Goal: Transaction & Acquisition: Purchase product/service

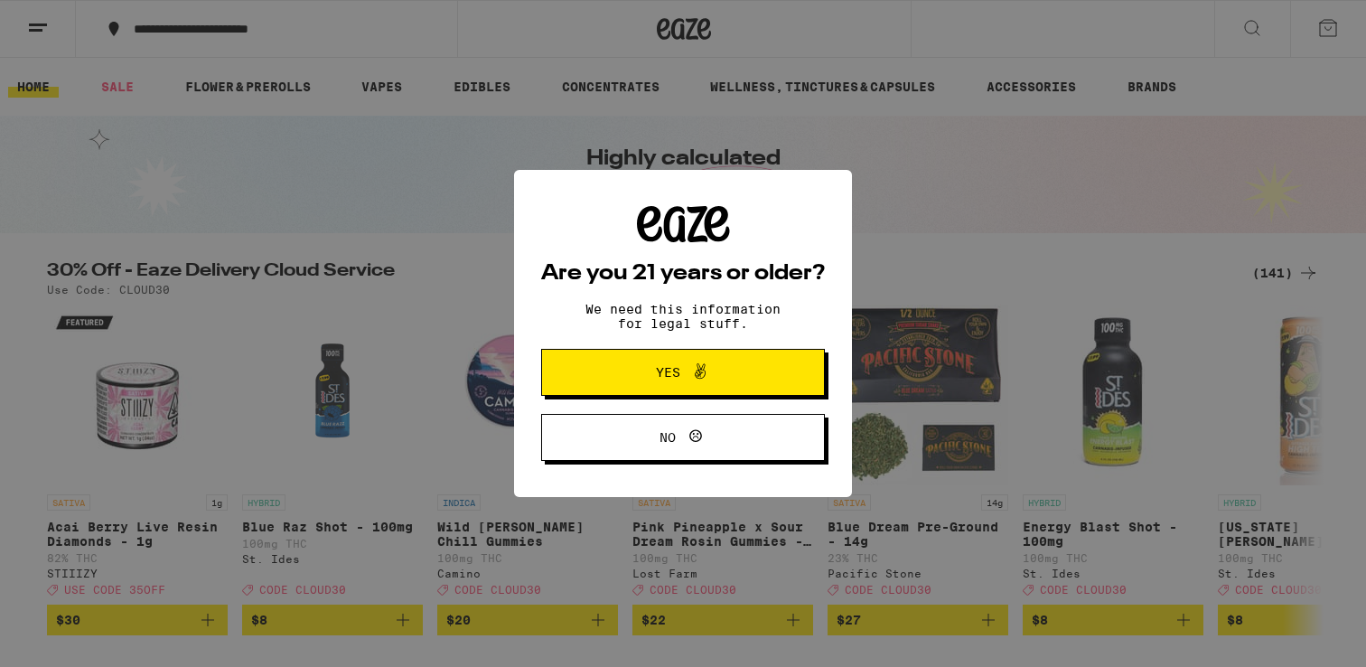
click at [664, 378] on span "Yes" at bounding box center [668, 372] width 24 height 13
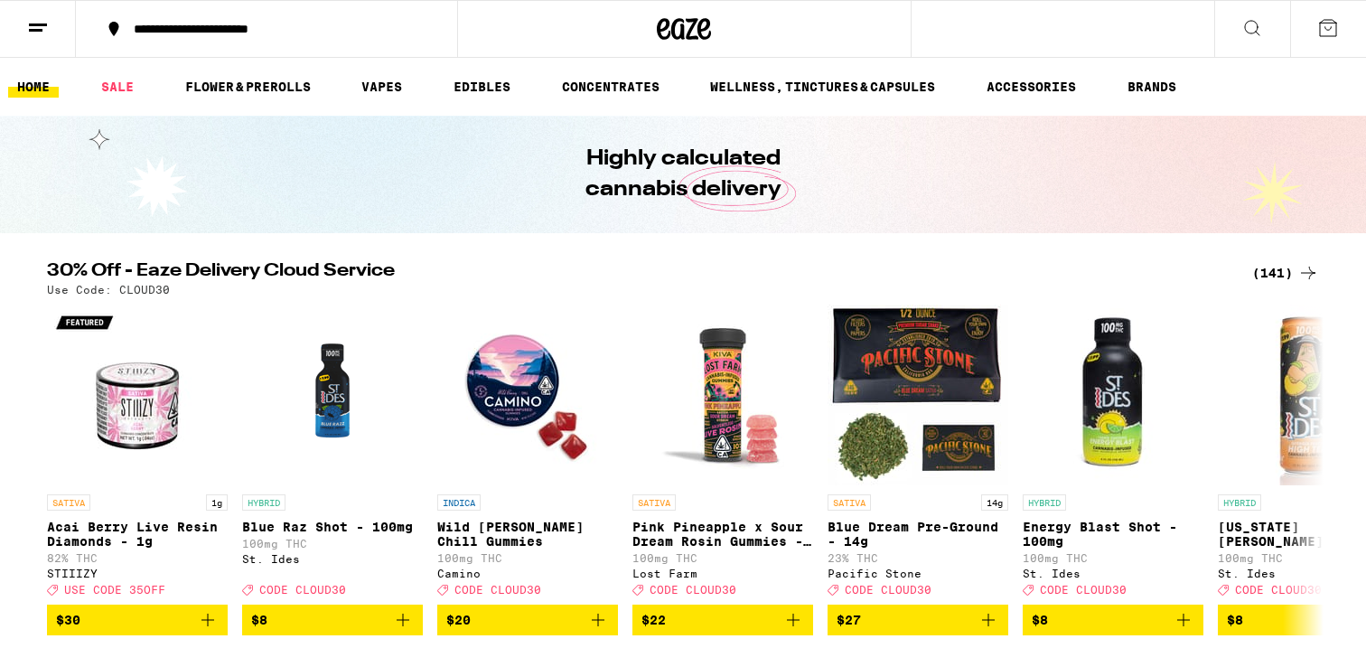
click at [57, 32] on button at bounding box center [38, 29] width 76 height 57
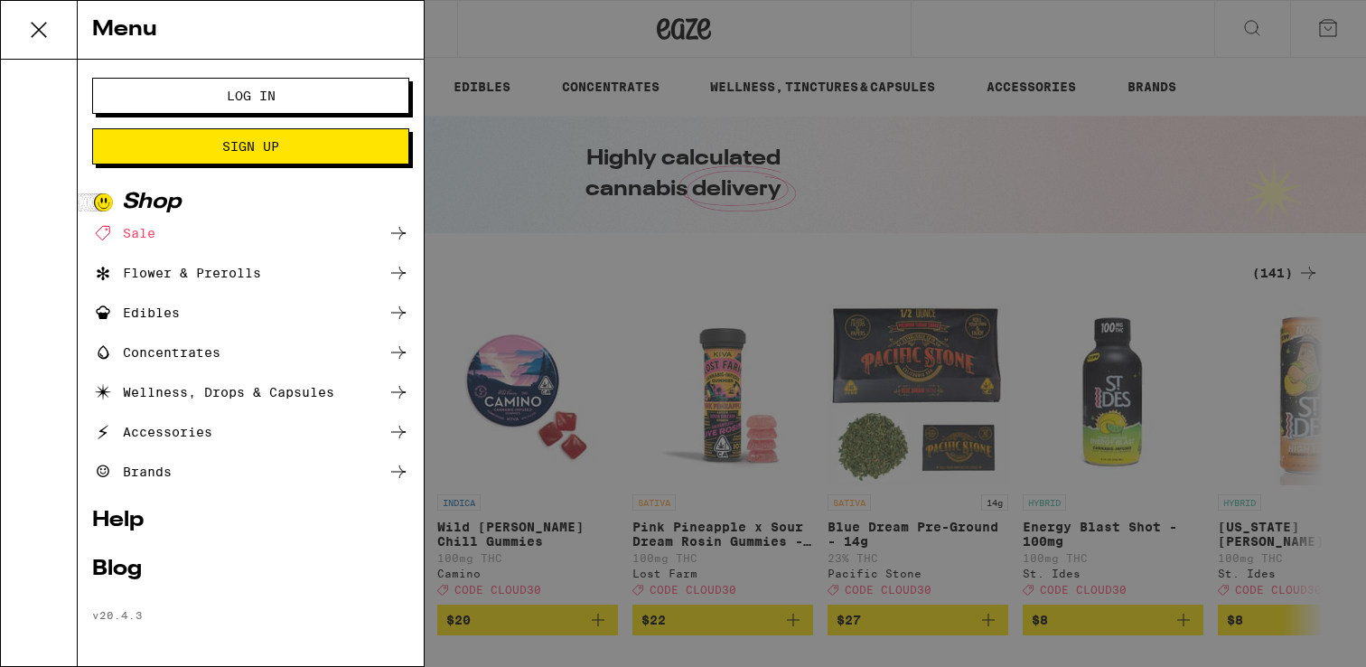
click at [182, 100] on span "Log In" at bounding box center [250, 95] width 171 height 13
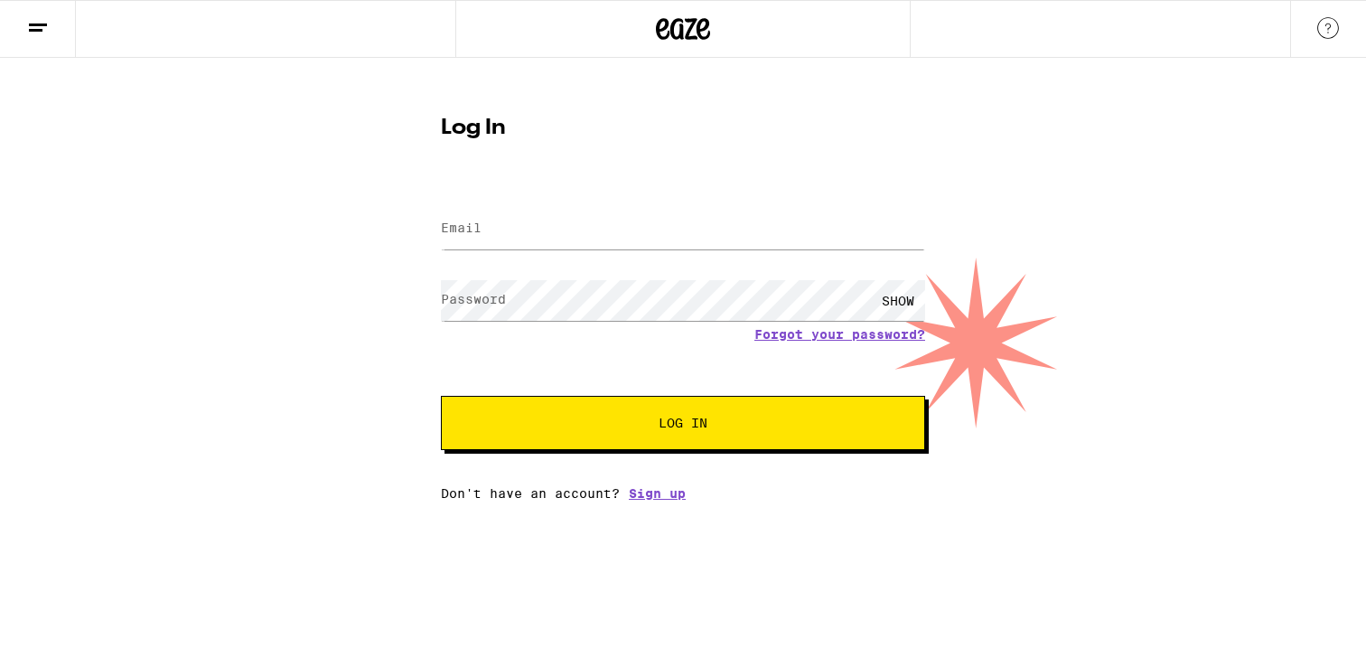
click at [453, 222] on label "Email" at bounding box center [461, 227] width 41 height 14
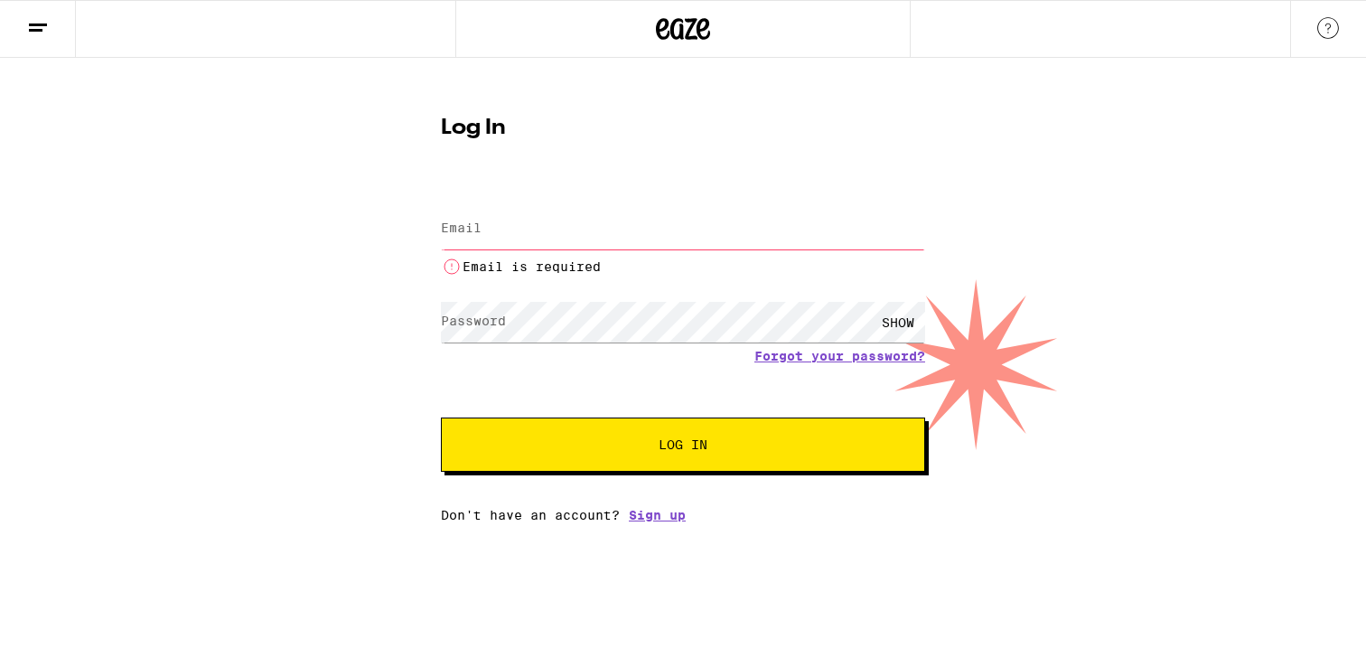
click at [518, 240] on input "Email" at bounding box center [683, 229] width 484 height 41
type input "s"
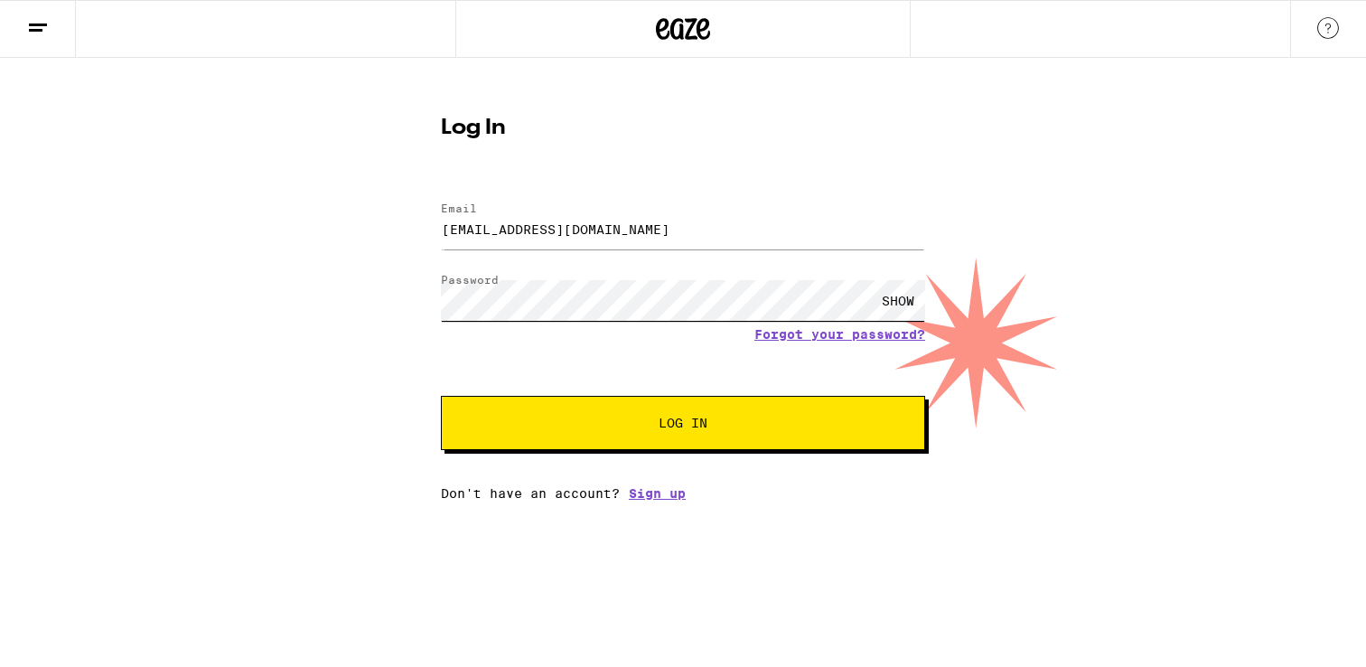
click at [441, 396] on button "Log In" at bounding box center [683, 423] width 484 height 54
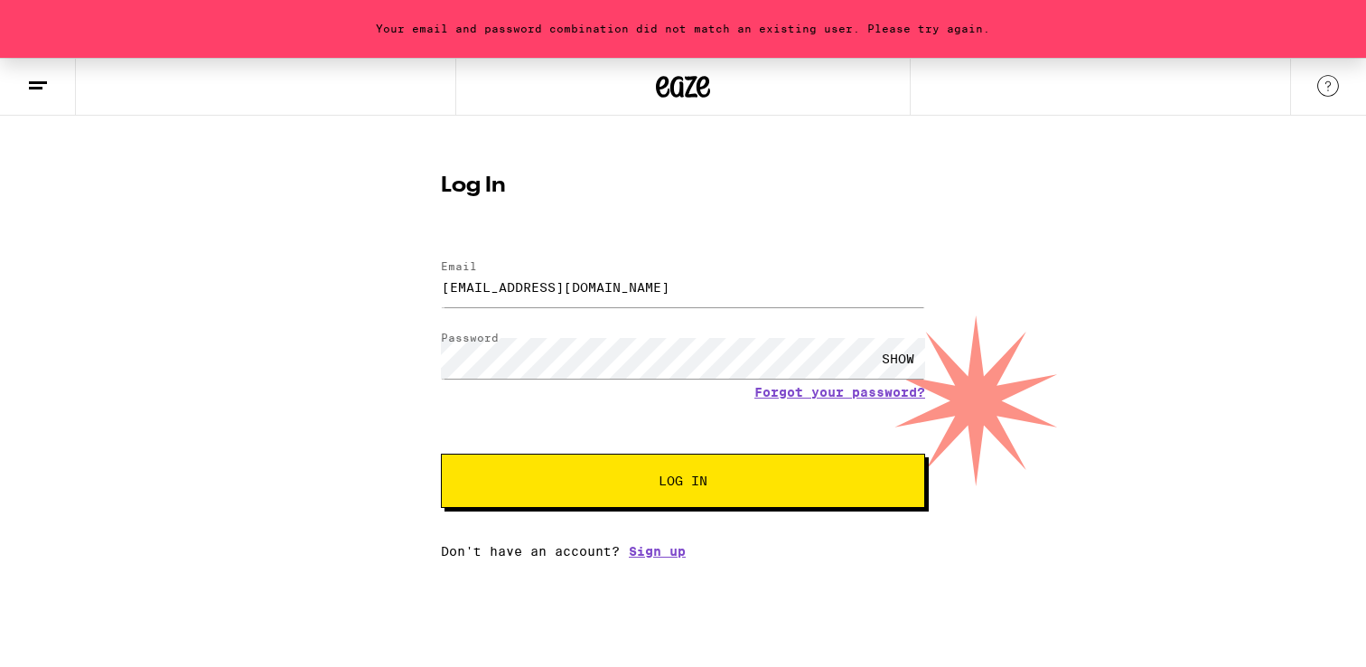
click at [783, 180] on h1 "Log In" at bounding box center [683, 186] width 484 height 22
click at [543, 302] on input "[EMAIL_ADDRESS][DOMAIN_NAME]" at bounding box center [683, 286] width 484 height 41
click at [543, 291] on input "[EMAIL_ADDRESS][DOMAIN_NAME]" at bounding box center [683, 286] width 484 height 41
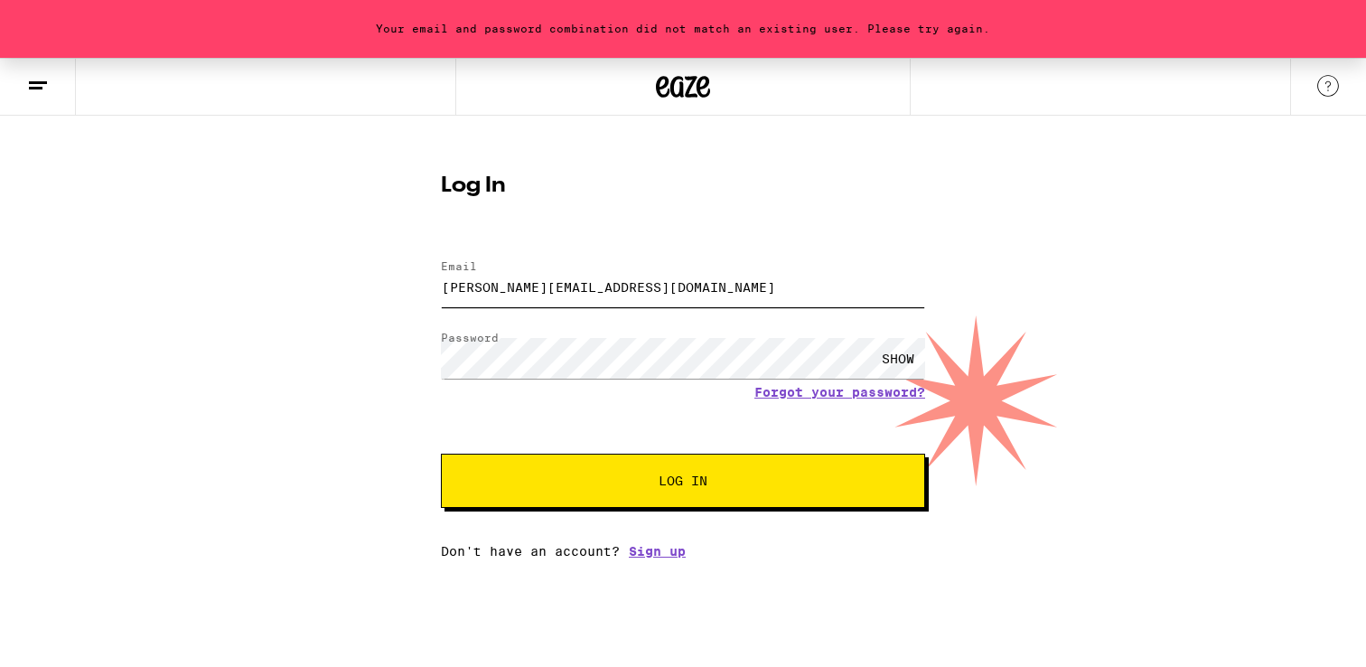
click at [441, 453] on button "Log In" at bounding box center [683, 480] width 484 height 54
click at [550, 279] on input "[PERSON_NAME][EMAIL_ADDRESS][DOMAIN_NAME]" at bounding box center [683, 286] width 484 height 41
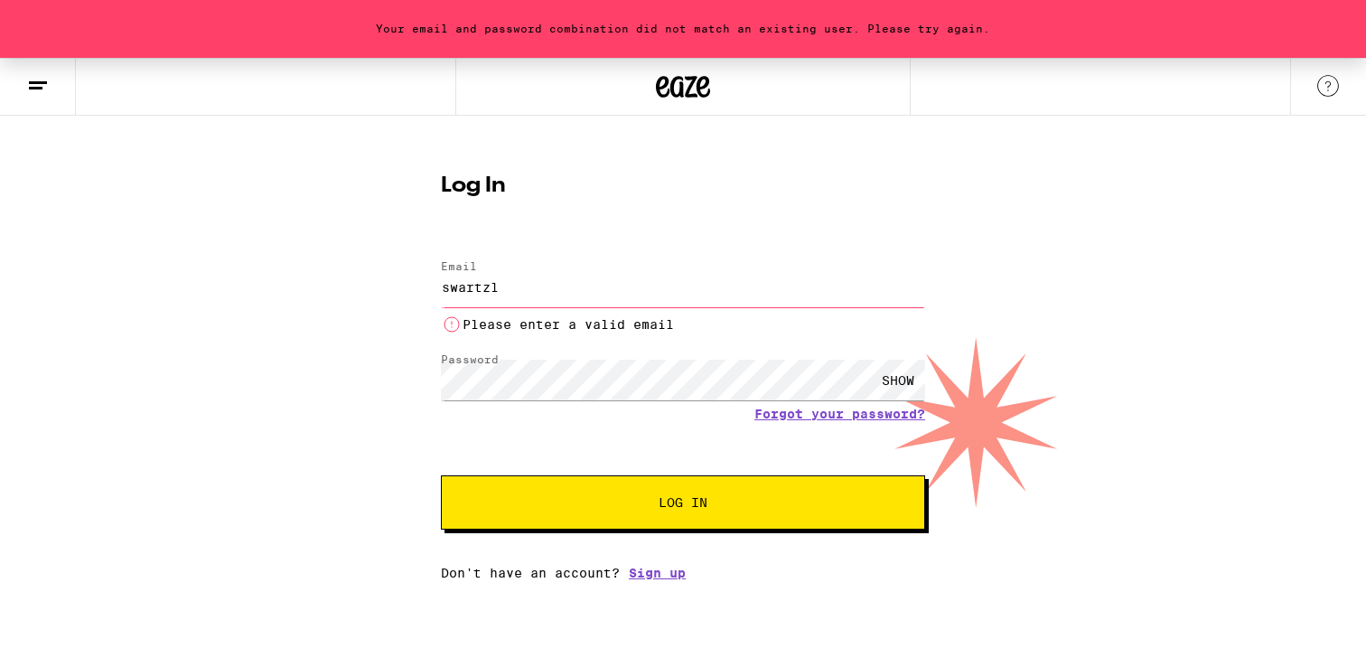
type input "swartzl"
click at [800, 410] on link "Forgot your password?" at bounding box center [839, 413] width 171 height 14
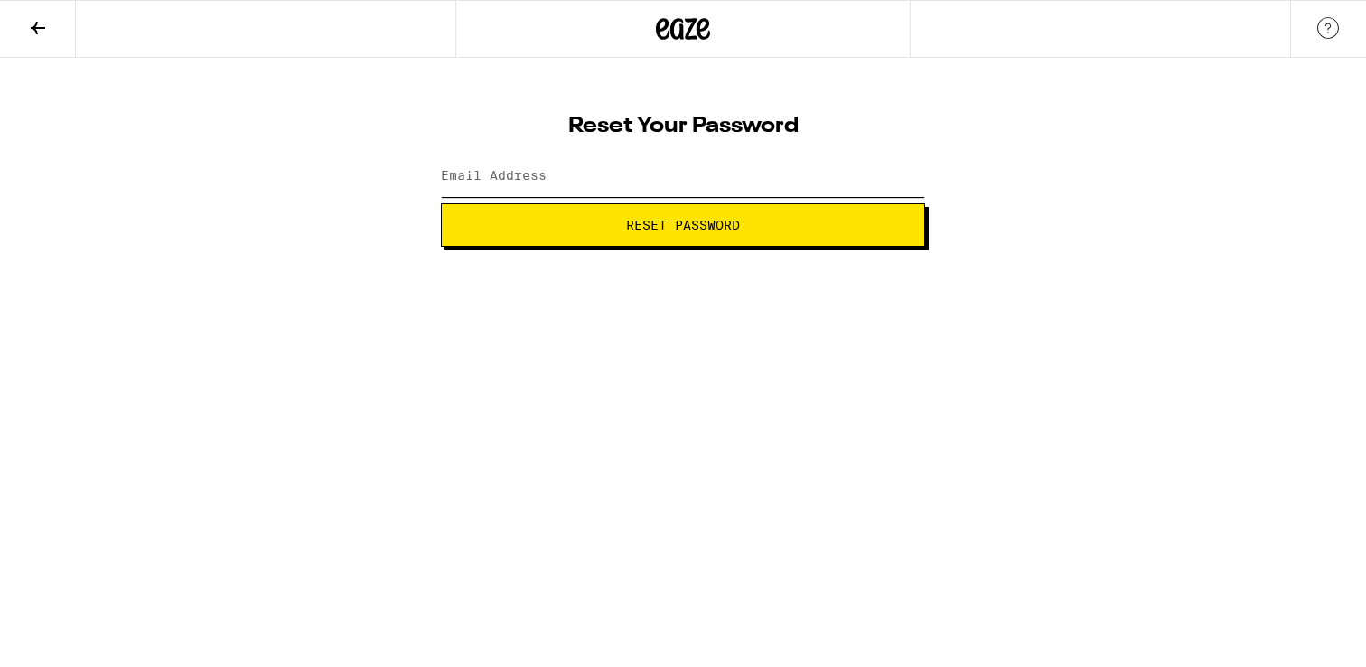
click at [570, 186] on input "Email Address" at bounding box center [683, 176] width 484 height 41
type input "[EMAIL_ADDRESS][DOMAIN_NAME]"
click at [709, 247] on html "Reset Your Password Email Address [EMAIL_ADDRESS][DOMAIN_NAME] Reset Password W…" at bounding box center [683, 123] width 1366 height 247
click at [750, 242] on button "Reset Password" at bounding box center [683, 224] width 484 height 43
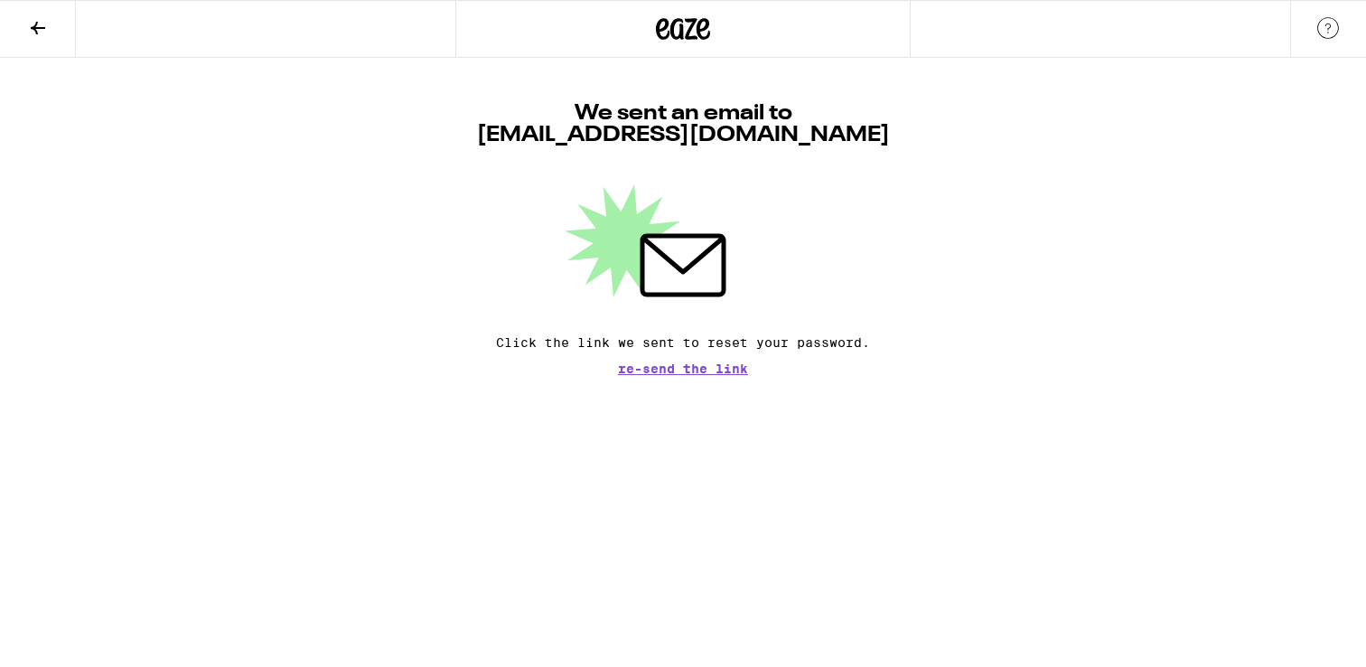
click at [49, 33] on button at bounding box center [38, 29] width 76 height 57
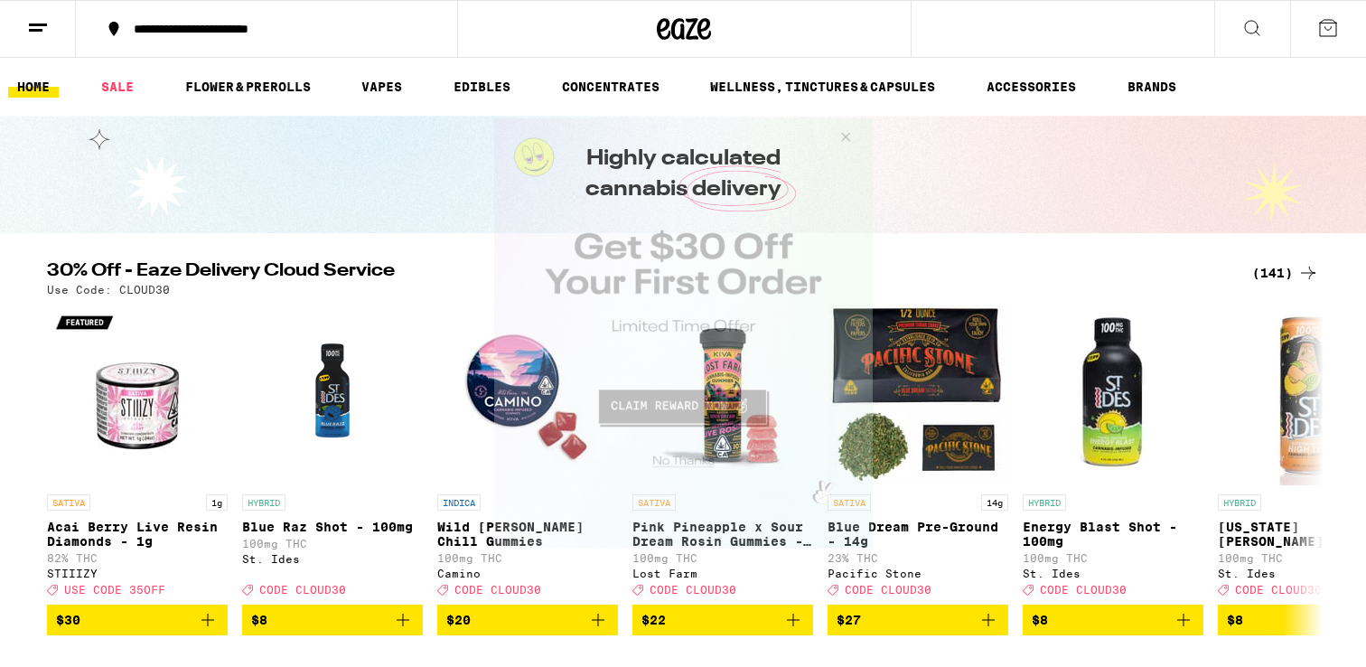
click at [845, 137] on button "Close Modal" at bounding box center [841, 139] width 49 height 43
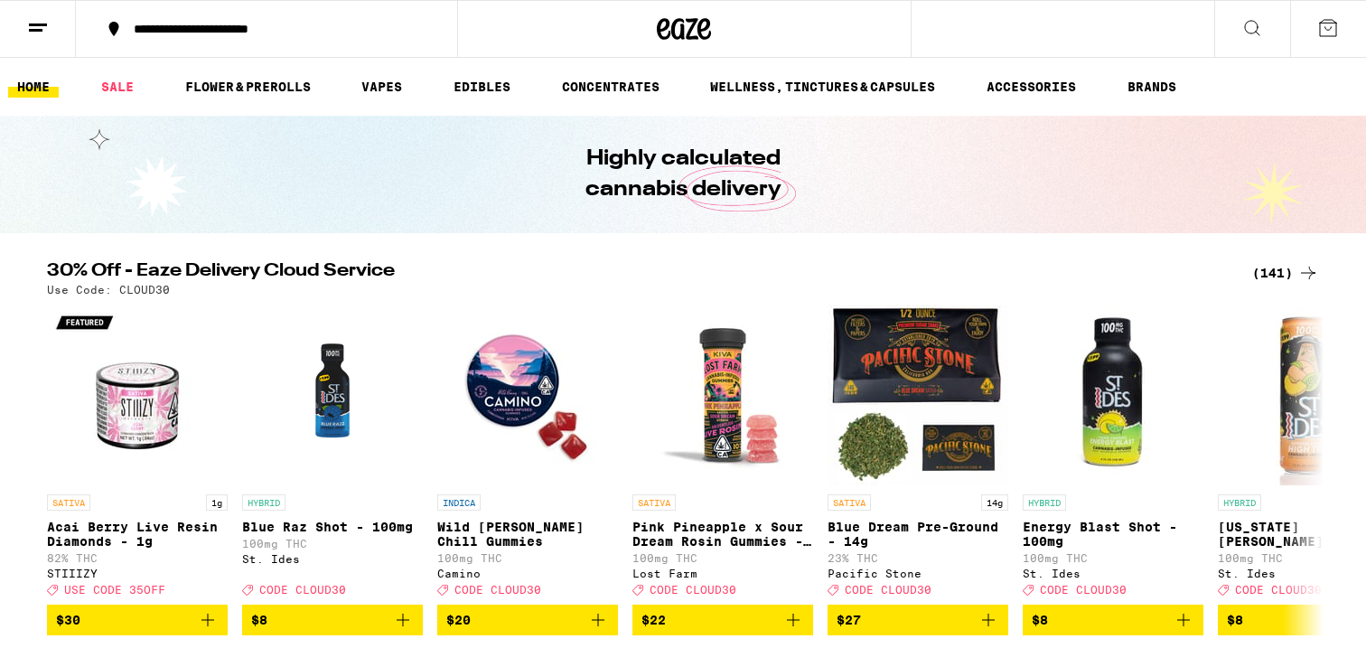
click at [41, 31] on icon at bounding box center [38, 28] width 22 height 22
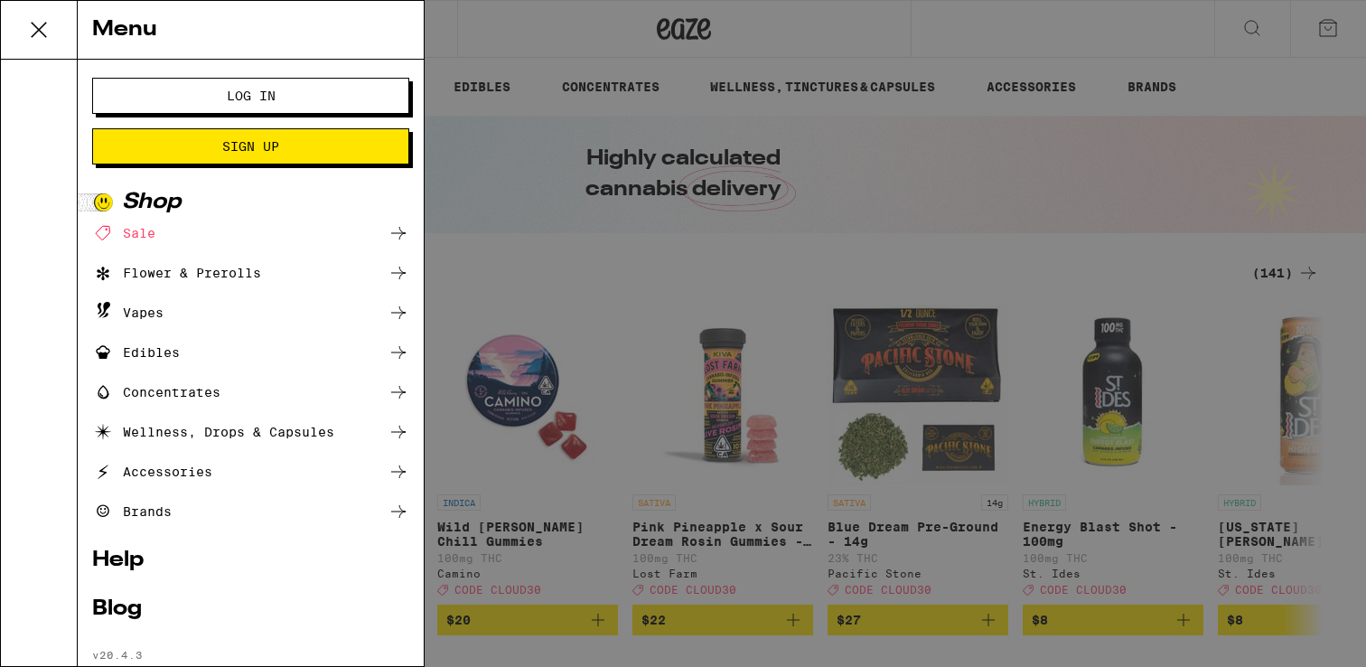
click at [263, 99] on span "Log In" at bounding box center [251, 95] width 49 height 13
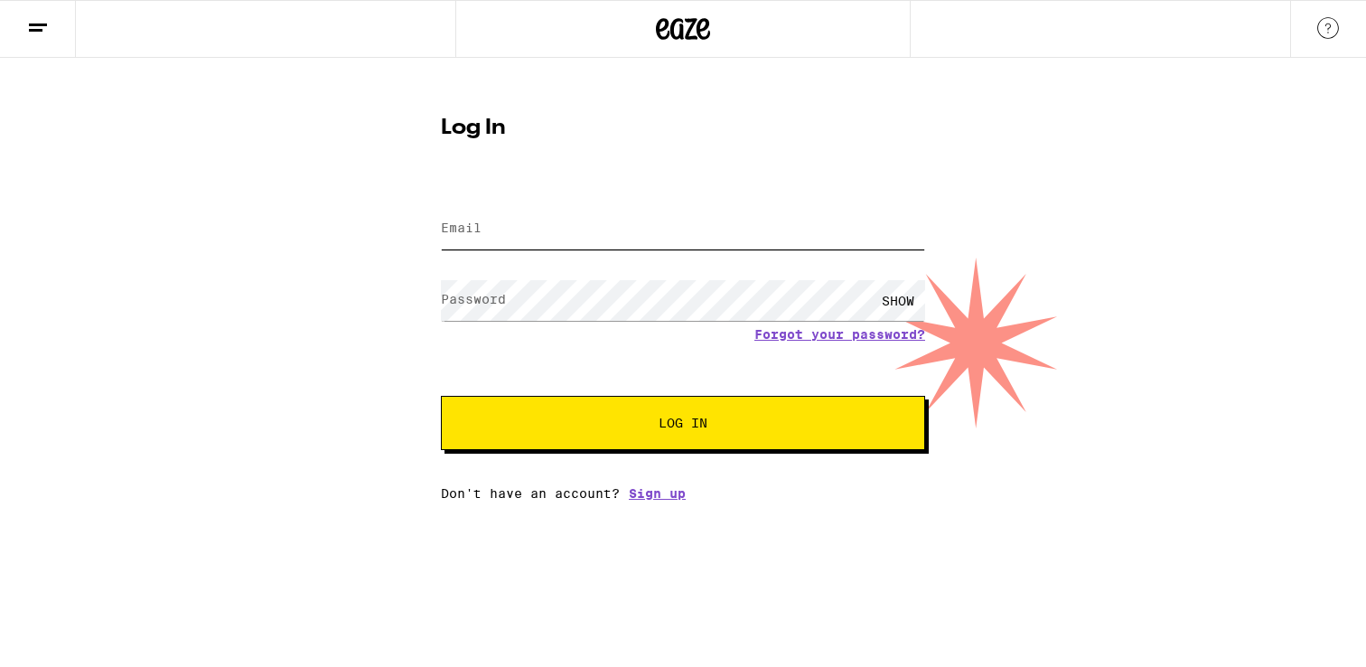
click at [527, 238] on input "Email" at bounding box center [683, 229] width 484 height 41
type input "[EMAIL_ADDRESS][DOMAIN_NAME]"
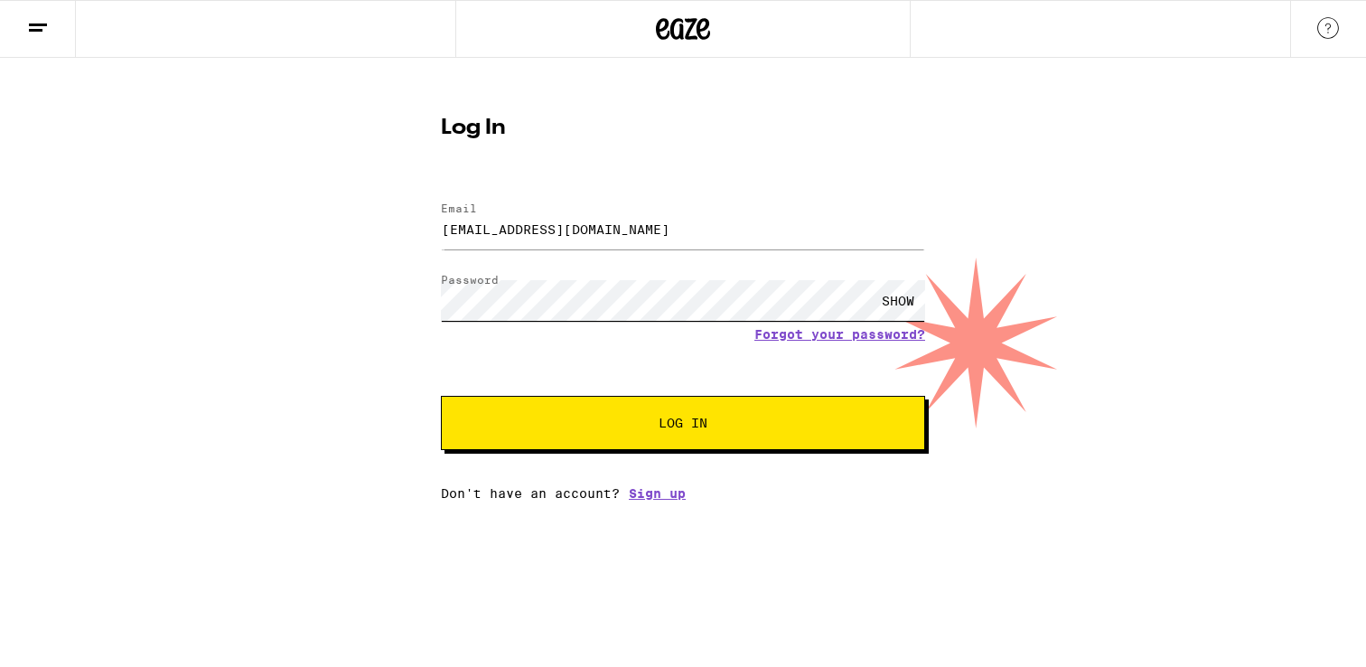
click at [441, 396] on button "Log In" at bounding box center [683, 423] width 484 height 54
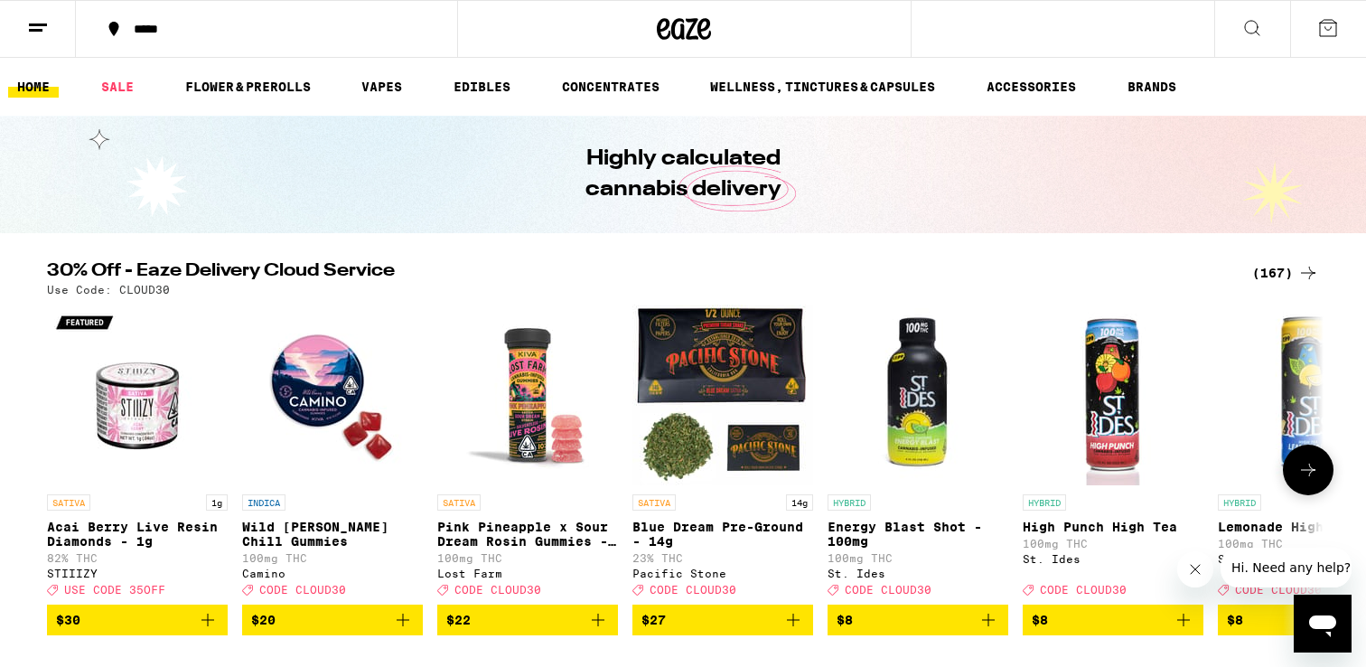
click at [1311, 464] on button at bounding box center [1307, 469] width 51 height 51
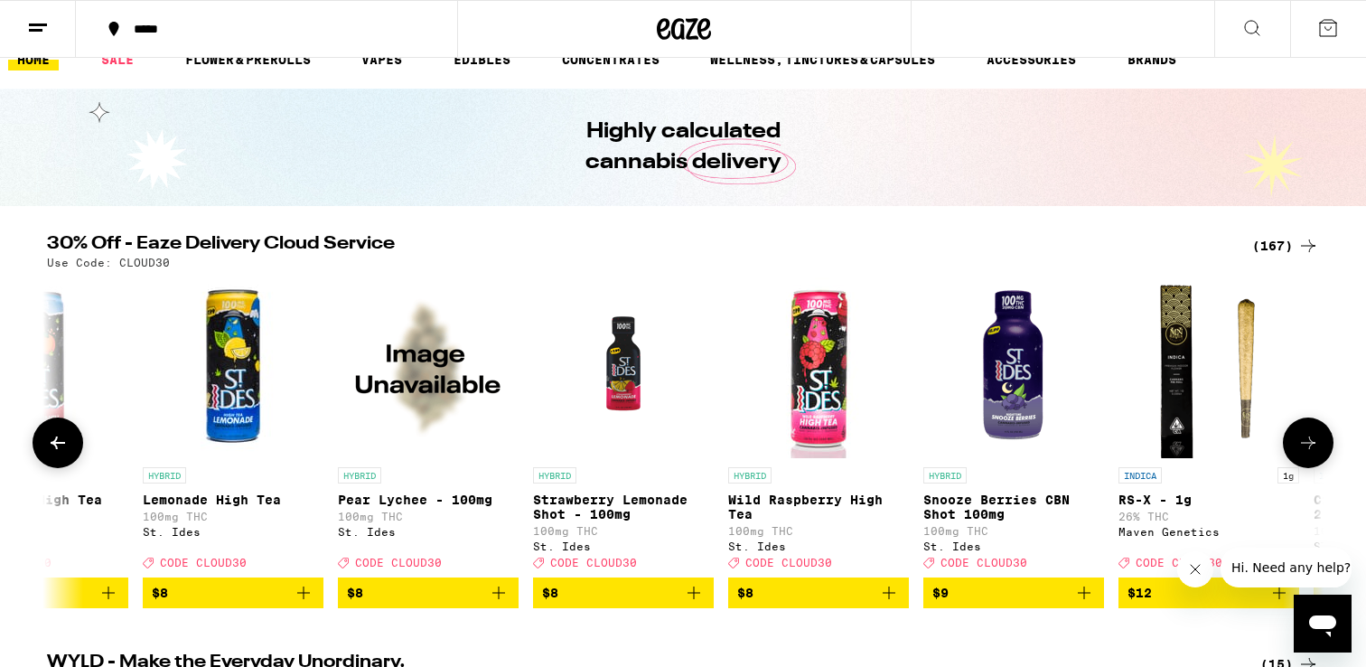
scroll to position [29, 0]
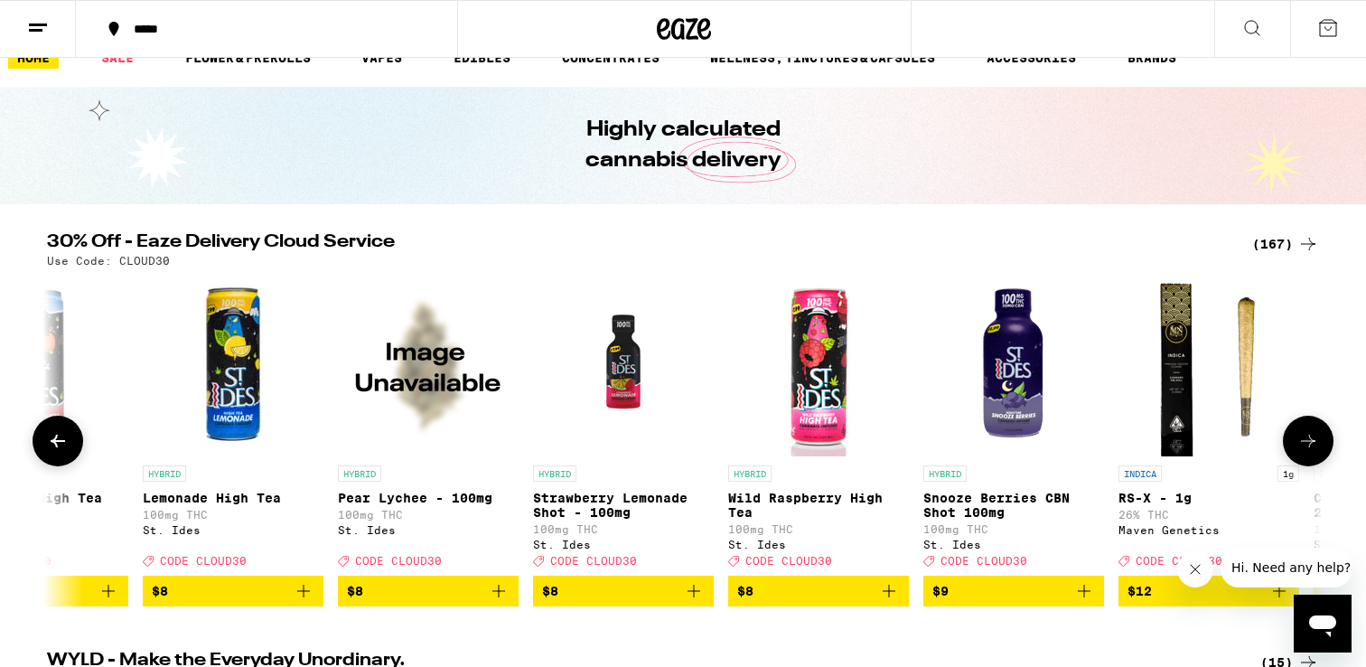
click at [69, 461] on button at bounding box center [58, 440] width 51 height 51
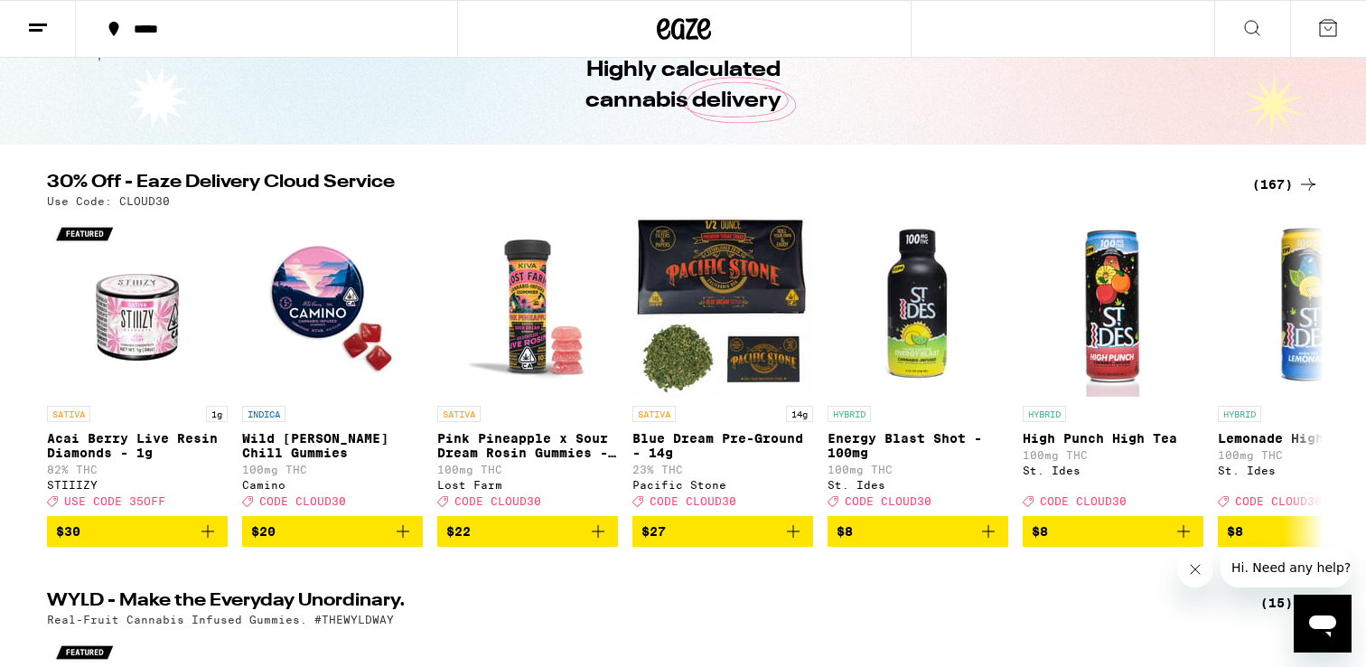
scroll to position [81, 0]
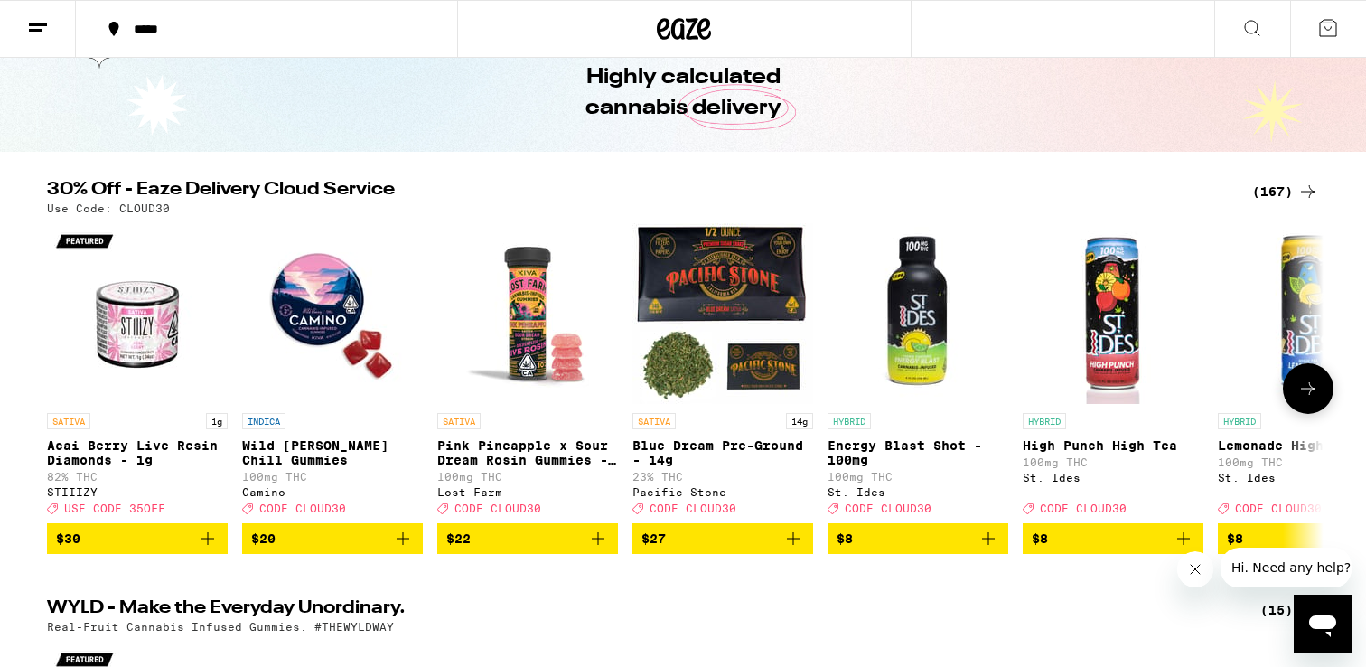
click at [1306, 373] on button at bounding box center [1307, 388] width 51 height 51
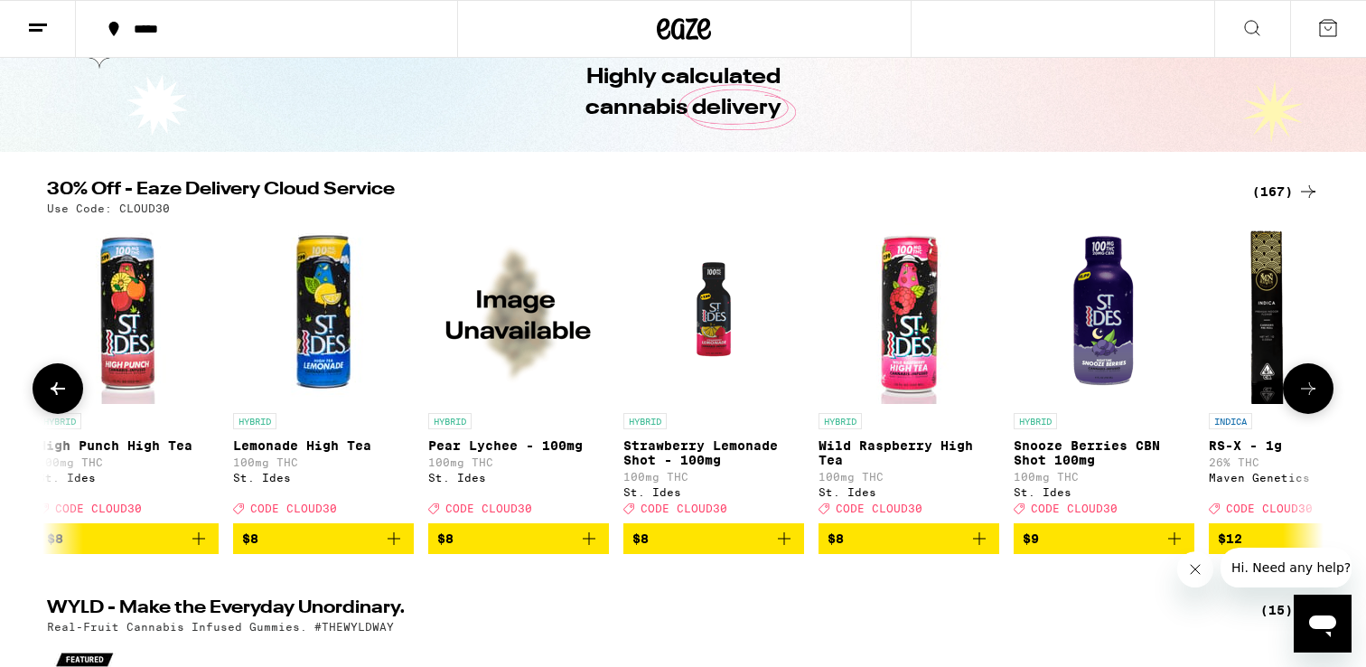
click at [1306, 373] on button at bounding box center [1307, 388] width 51 height 51
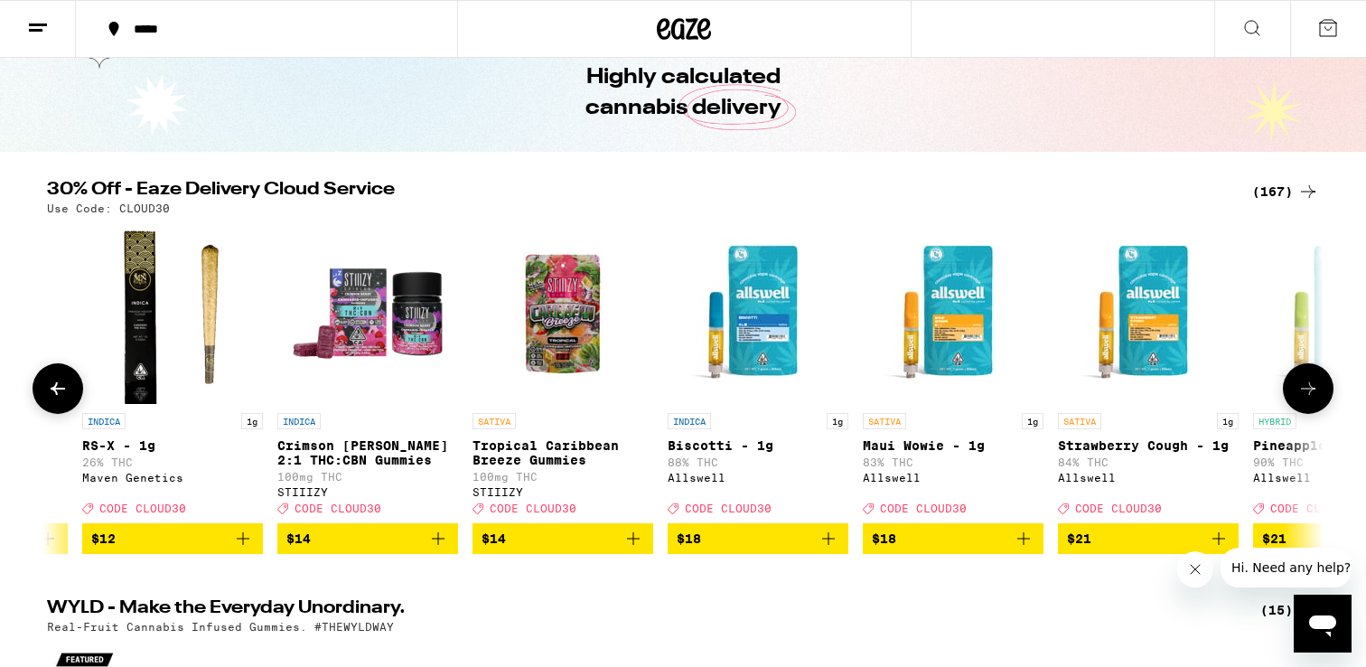
scroll to position [0, 2125]
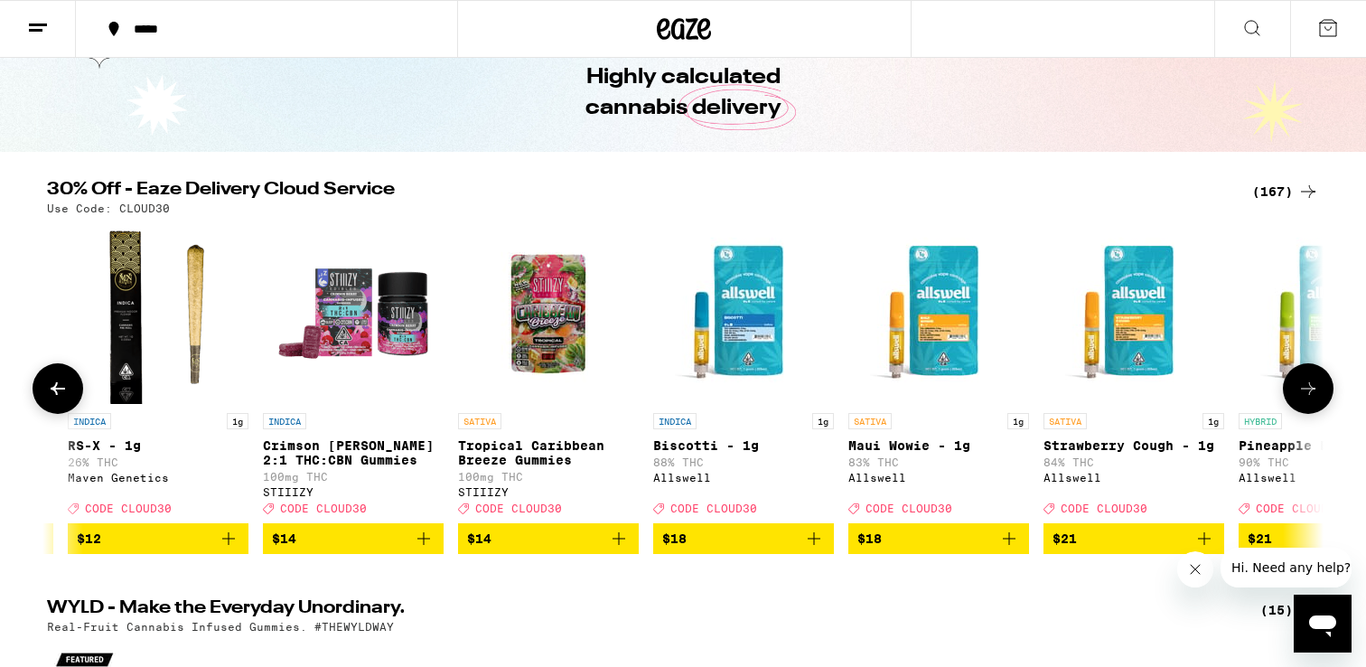
click at [1306, 371] on button at bounding box center [1307, 388] width 51 height 51
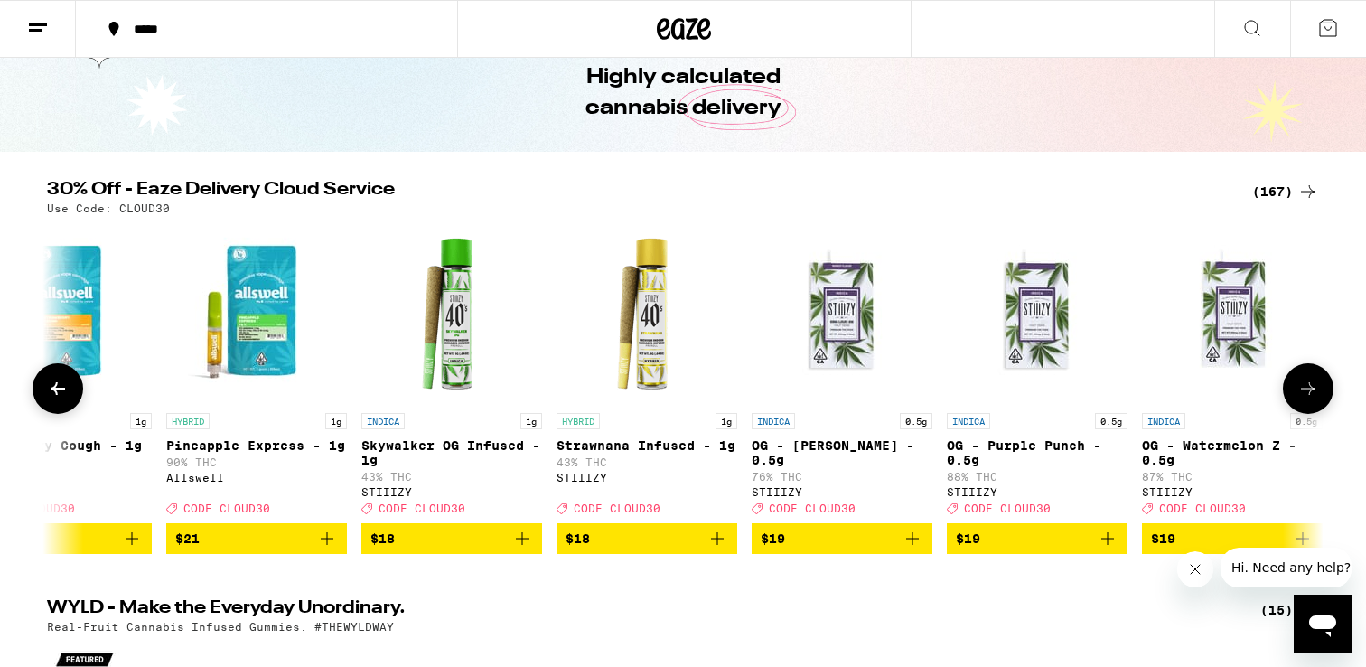
scroll to position [0, 3200]
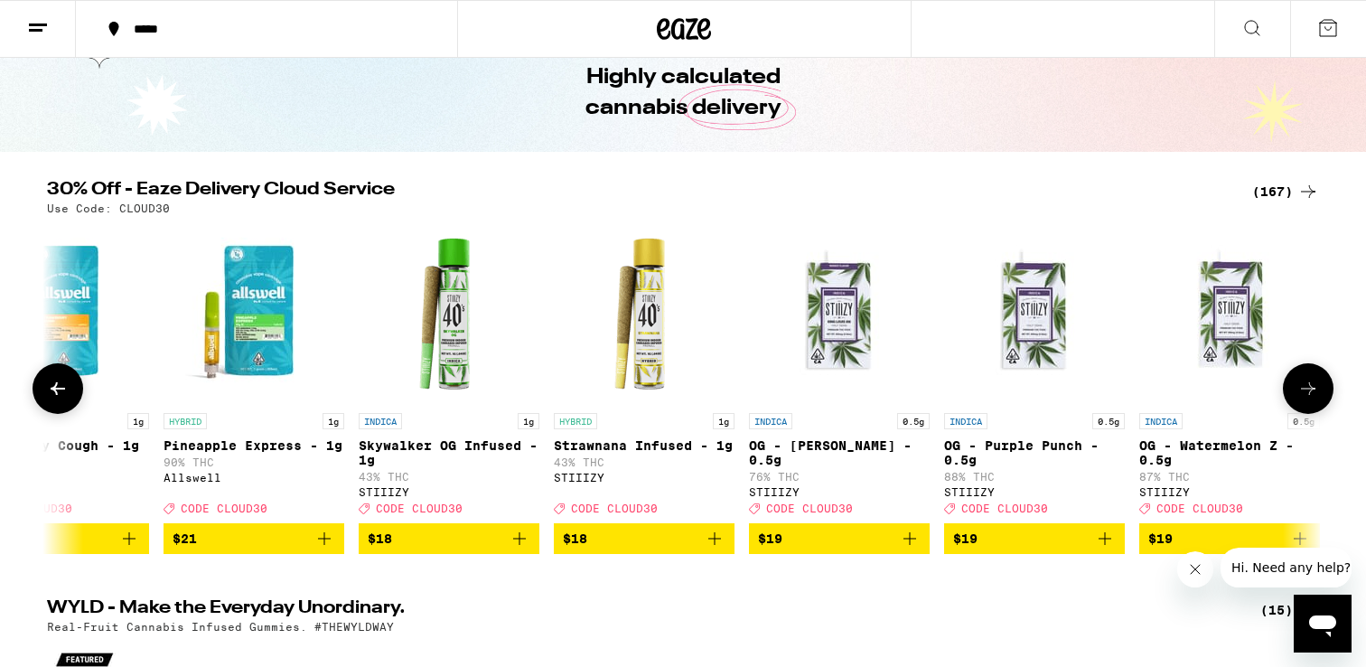
click at [1306, 388] on icon at bounding box center [1308, 389] width 22 height 22
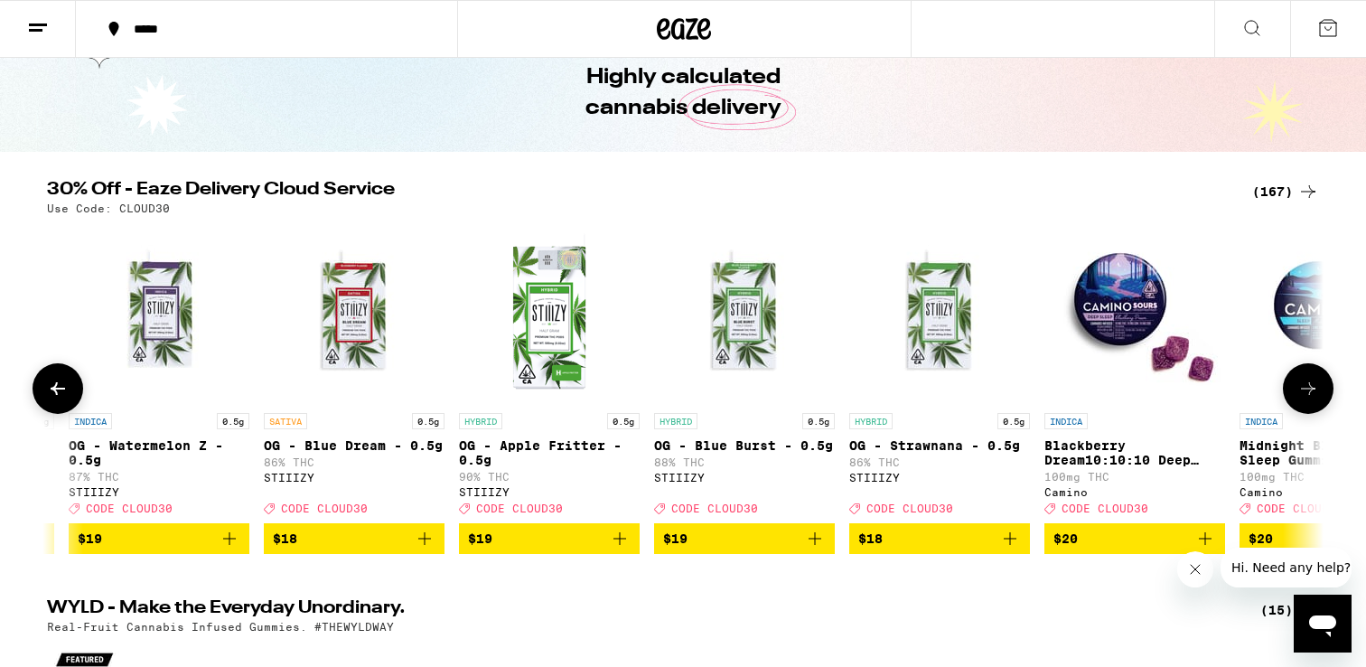
scroll to position [0, 4275]
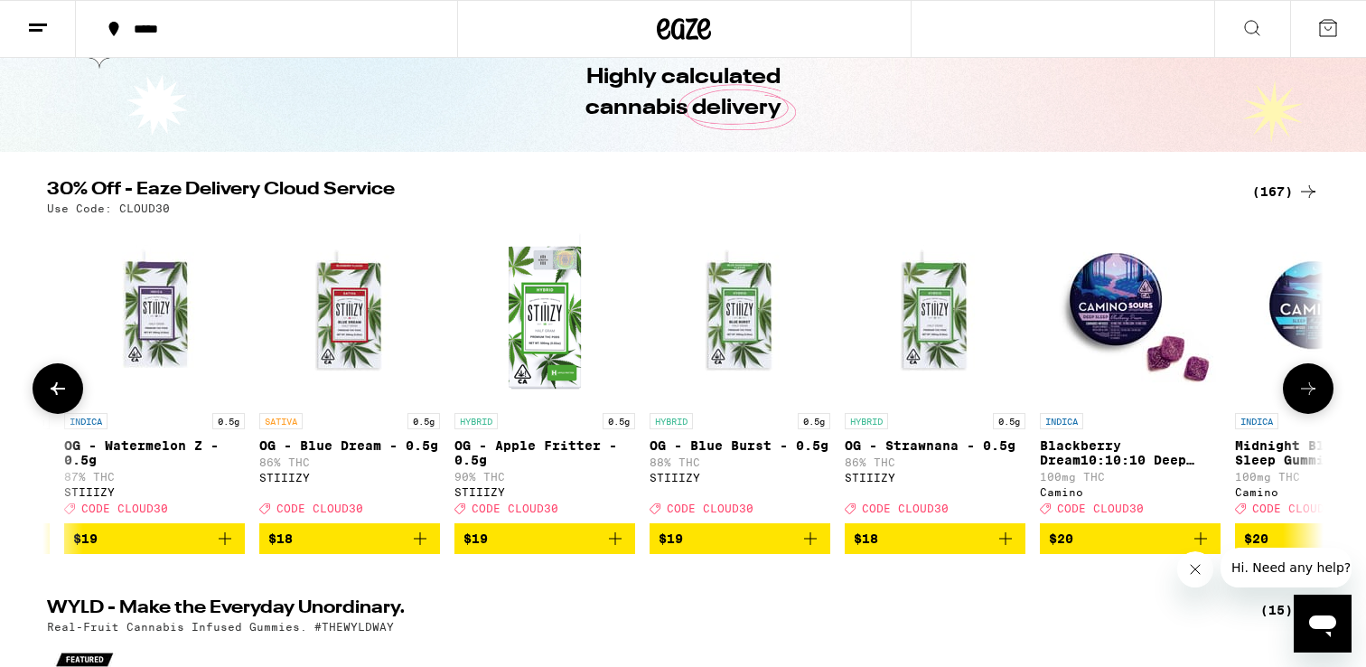
click at [1306, 389] on icon at bounding box center [1308, 389] width 22 height 22
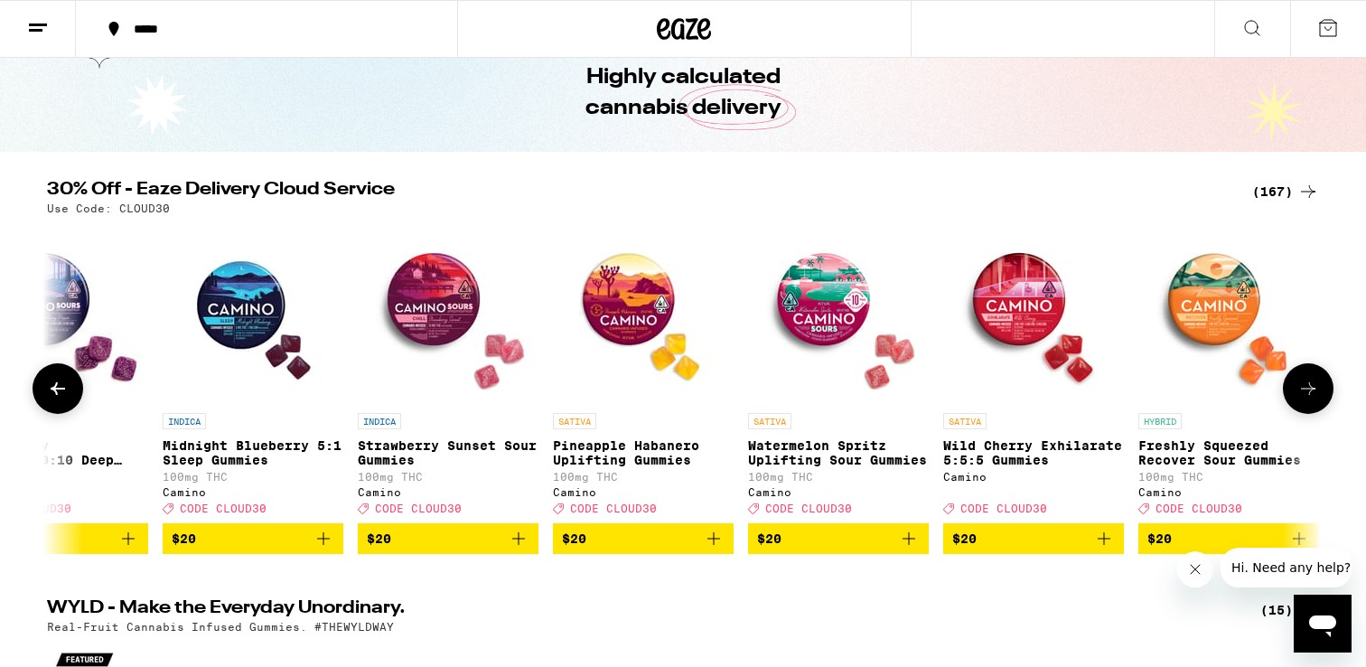
scroll to position [0, 5349]
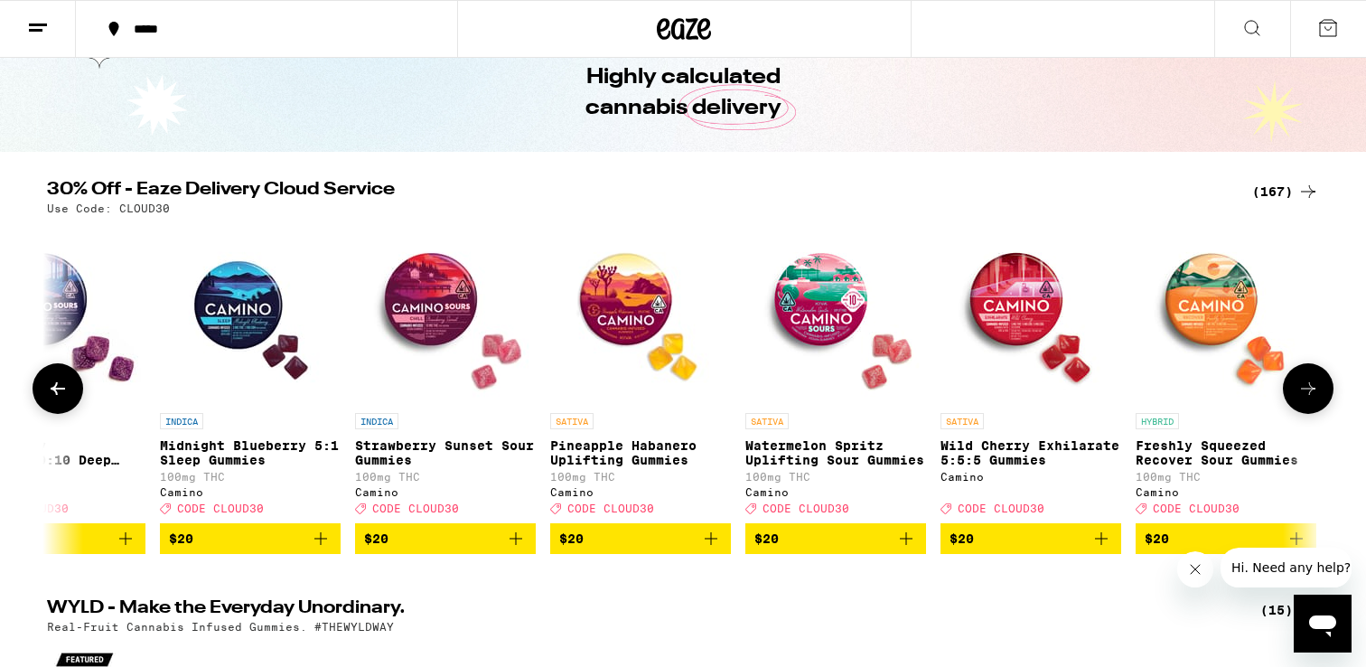
click at [1306, 389] on icon at bounding box center [1308, 389] width 22 height 22
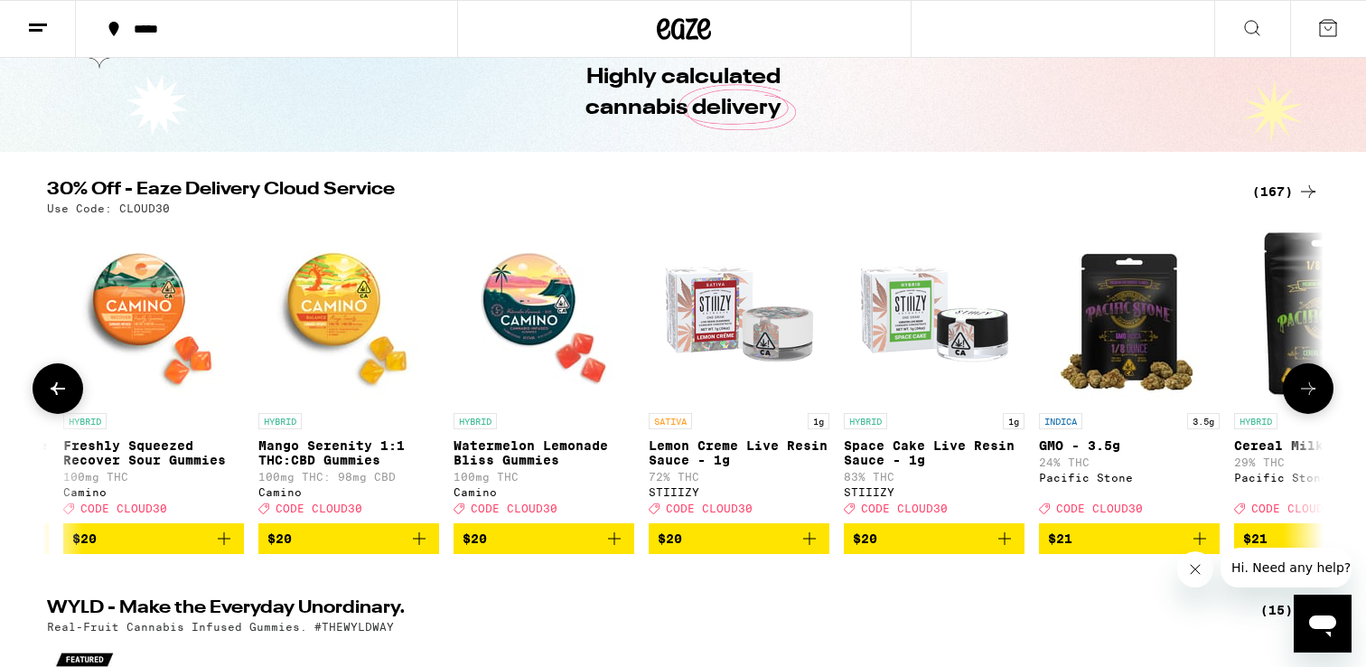
scroll to position [0, 6424]
